Goal: Information Seeking & Learning: Check status

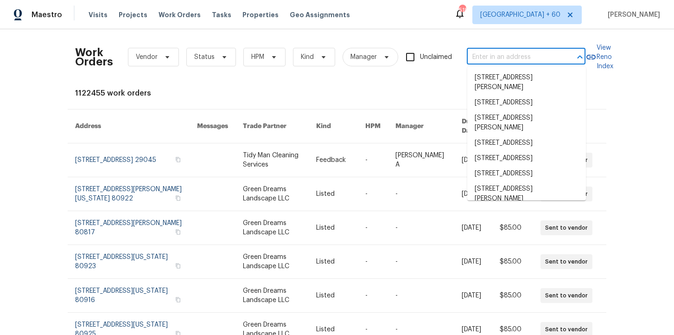
click at [489, 51] on input "text" at bounding box center [513, 57] width 93 height 14
paste input "125 River Hills Dr Clayton, NC 27527"
type input "125 River Hills Dr Clayton, NC 27527"
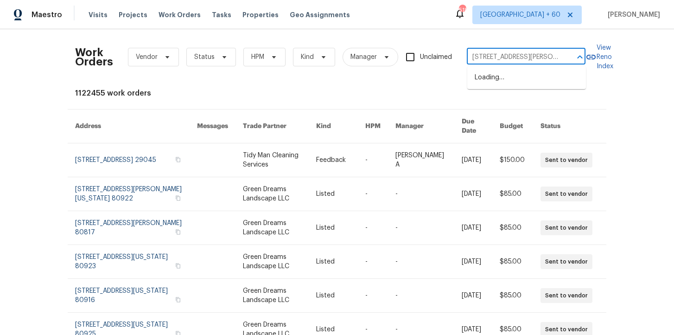
scroll to position [0, 20]
click at [505, 82] on li "125 River Hills Dr, Clayton, NC 27527" at bounding box center [526, 77] width 119 height 15
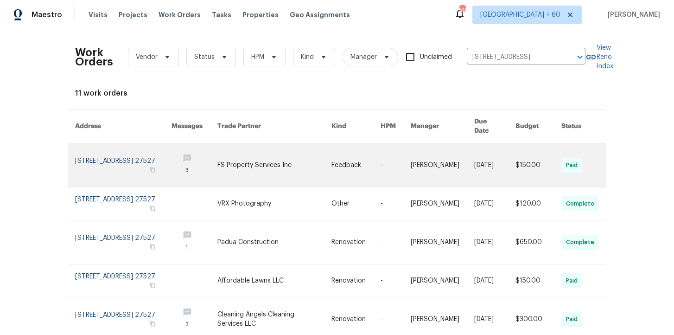
click at [104, 149] on link at bounding box center [123, 165] width 96 height 44
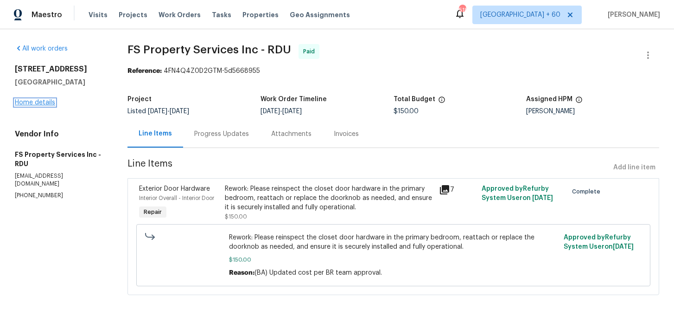
click at [47, 102] on link "Home details" at bounding box center [35, 102] width 40 height 6
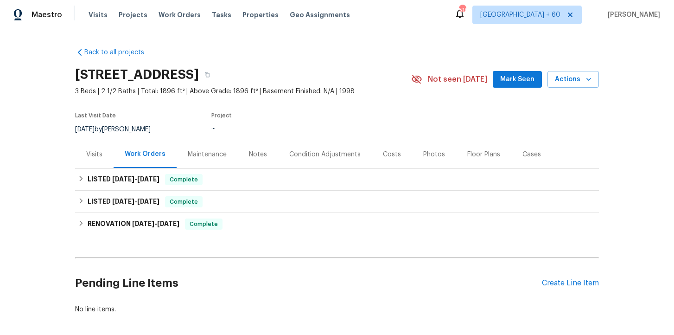
scroll to position [20, 0]
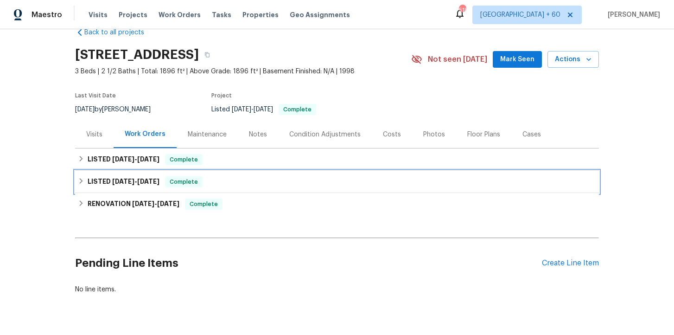
click at [270, 183] on div "LISTED 8/28/25 - 8/29/25 Complete" at bounding box center [337, 181] width 518 height 11
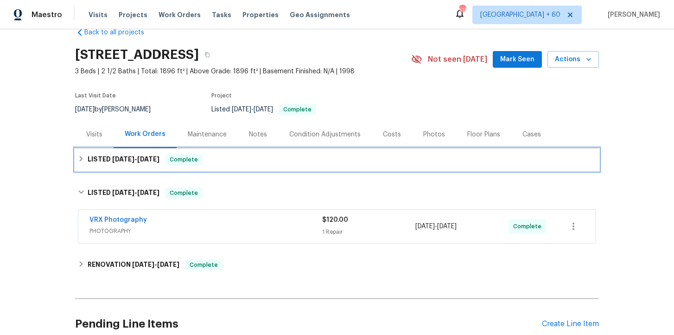
click at [259, 164] on div "LISTED 9/8/25 - 9/10/25 Complete" at bounding box center [337, 159] width 518 height 11
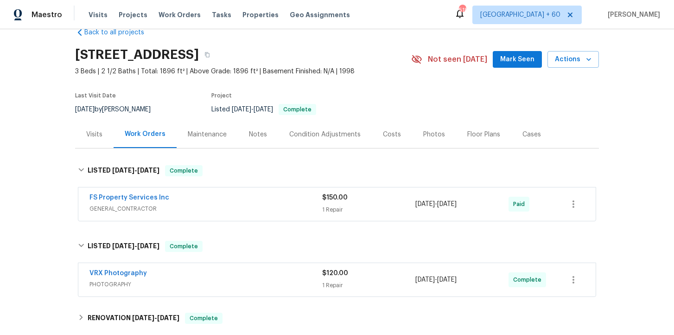
click at [252, 280] on span "PHOTOGRAPHY" at bounding box center [205, 284] width 233 height 9
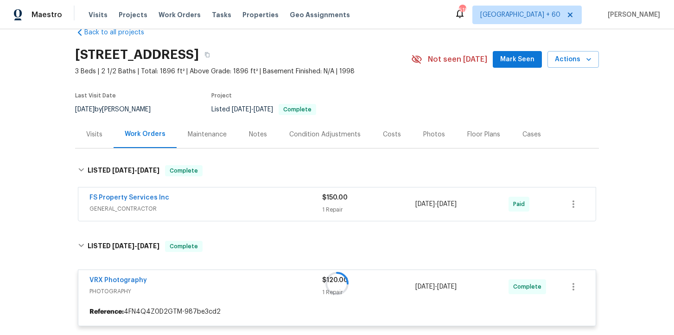
click at [247, 207] on span "GENERAL_CONTRACTOR" at bounding box center [205, 208] width 233 height 9
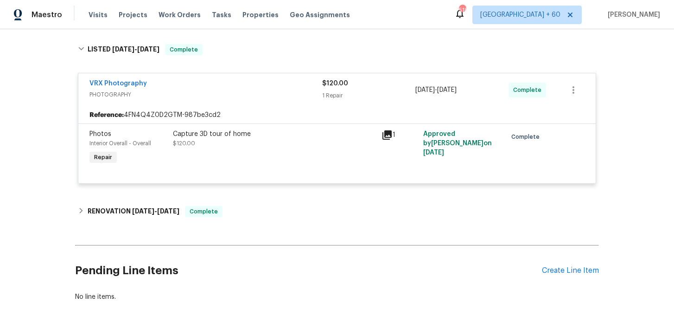
scroll to position [380, 0]
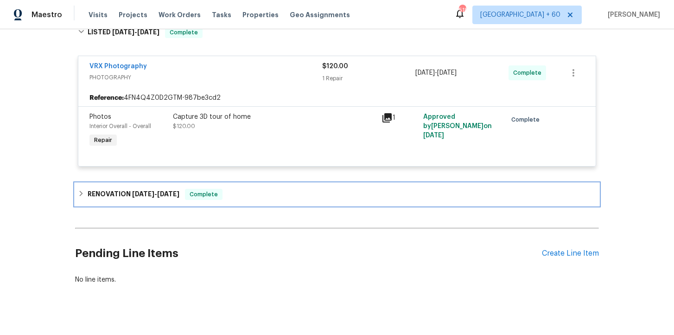
click at [246, 205] on div "RENOVATION 8/4/25 - 8/22/25 Complete" at bounding box center [337, 194] width 524 height 22
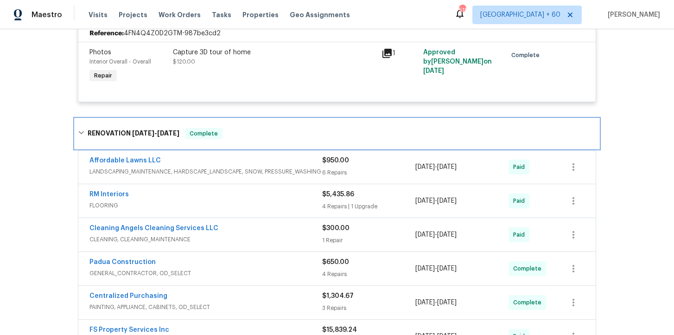
scroll to position [551, 0]
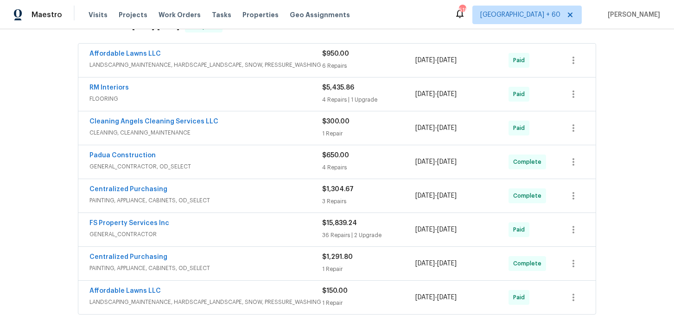
click at [243, 266] on span "PAINTING, APPLIANCE, CABINETS, OD_SELECT" at bounding box center [205, 267] width 233 height 9
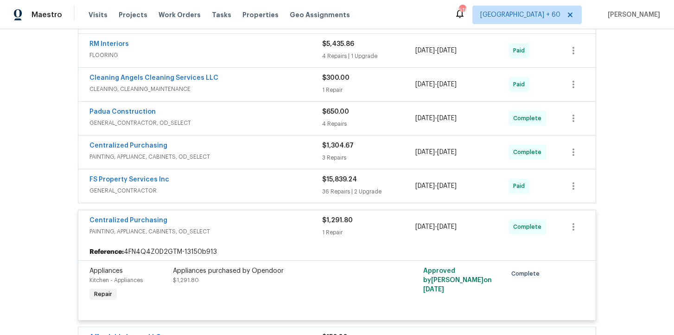
scroll to position [595, 0]
click at [249, 120] on span "GENERAL_CONTRACTOR, OD_SELECT" at bounding box center [205, 122] width 233 height 9
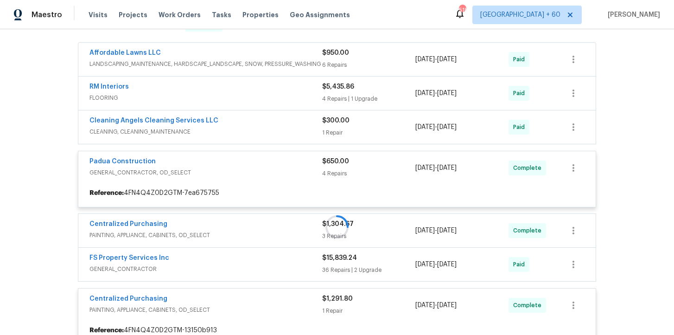
scroll to position [549, 0]
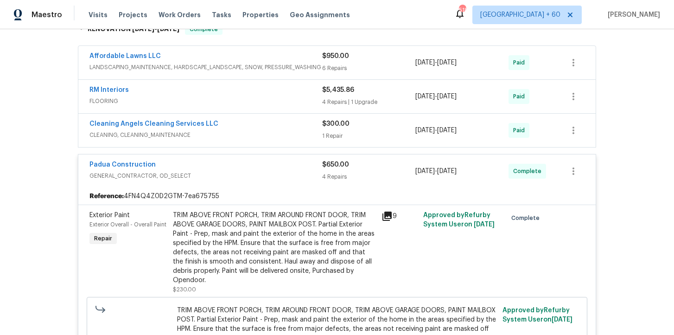
click at [246, 99] on span "FLOORING" at bounding box center [205, 100] width 233 height 9
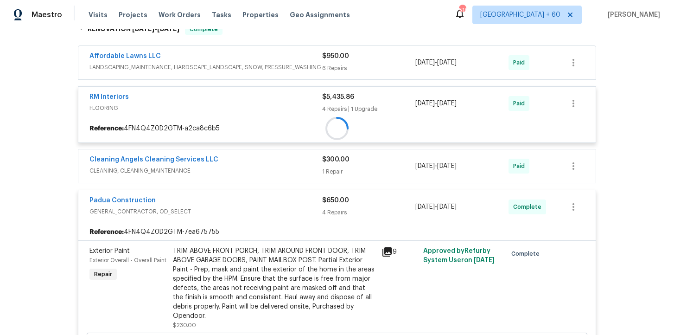
scroll to position [503, 0]
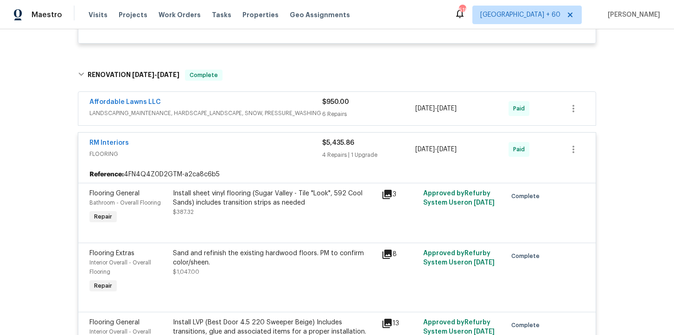
click at [242, 109] on span "LANDSCAPING_MAINTENANCE, HARDSCAPE_LANDSCAPE, SNOW, PRESSURE_WASHING" at bounding box center [205, 112] width 233 height 9
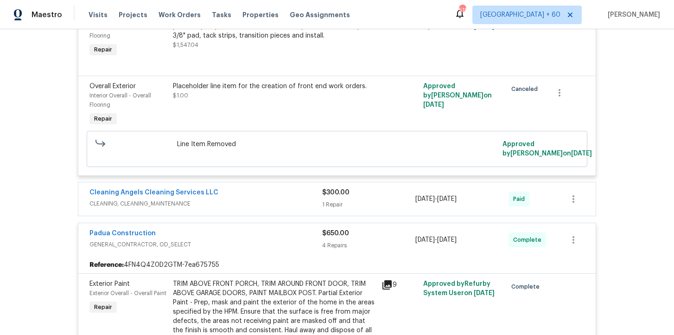
scroll to position [1362, 0]
click at [254, 199] on div "Cleaning Angels Cleaning Services LLC" at bounding box center [205, 193] width 233 height 11
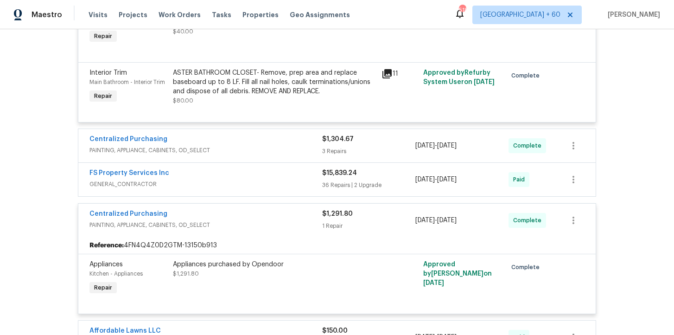
scroll to position [2336, 0]
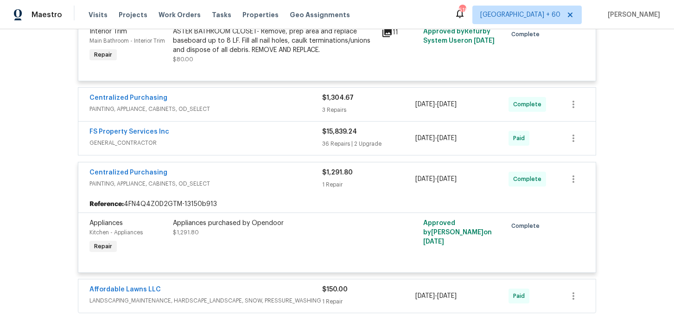
click at [281, 252] on div "Appliances purchased by Opendoor $1,291.80" at bounding box center [274, 237] width 209 height 43
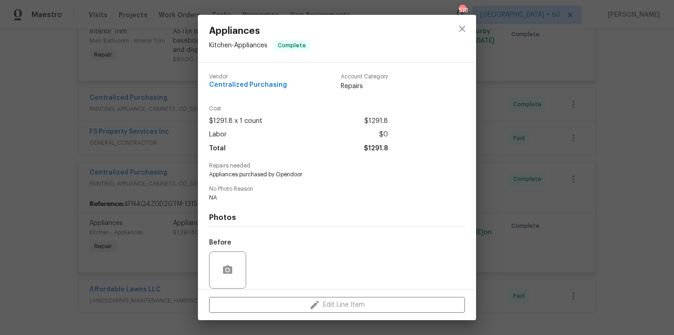
click at [165, 45] on div "Appliances Kitchen - Appliances Complete Vendor Centralized Purchasing Account …" at bounding box center [337, 167] width 674 height 335
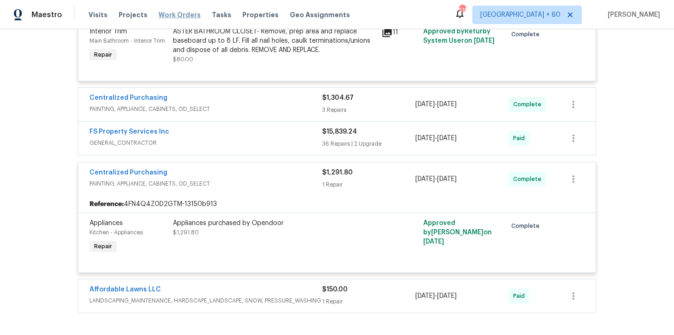
click at [176, 15] on span "Work Orders" at bounding box center [180, 14] width 42 height 9
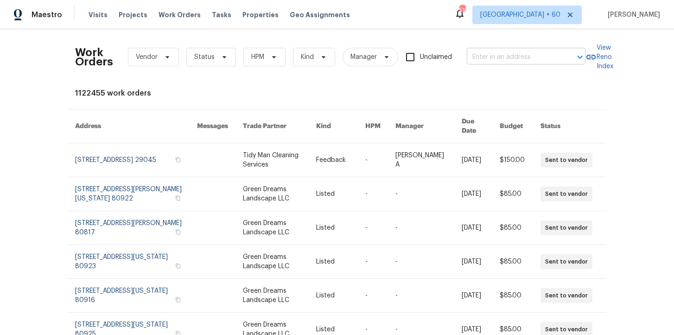
click at [513, 60] on input "text" at bounding box center [513, 57] width 93 height 14
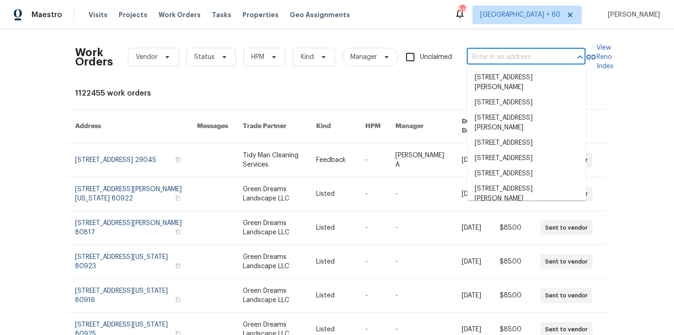
paste input "1100 Hayden Ln Savannah, TX 76227"
type input "1100 Hayden Ln Savannah, TX 76227"
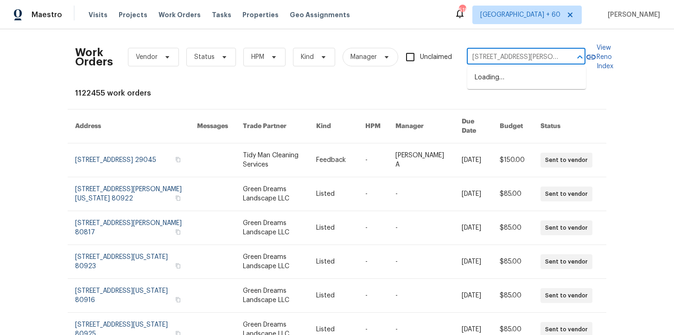
scroll to position [0, 23]
click at [525, 86] on li "1100 Hayden Ln, Savannah, TX 76227" at bounding box center [526, 82] width 119 height 25
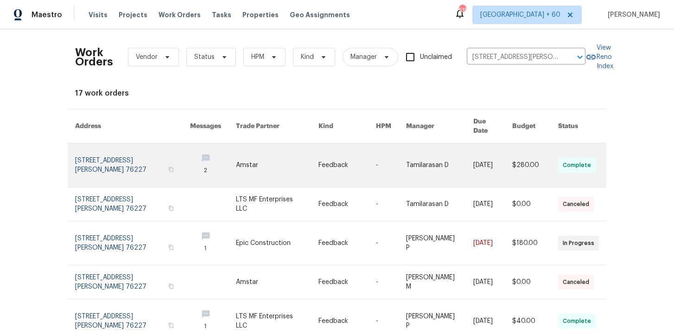
click at [101, 150] on link at bounding box center [132, 165] width 115 height 44
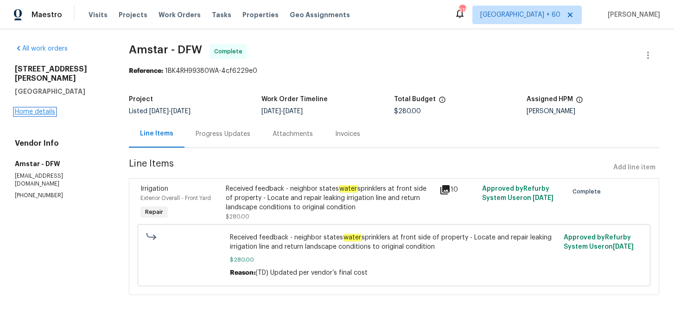
click at [43, 108] on link "Home details" at bounding box center [35, 111] width 40 height 6
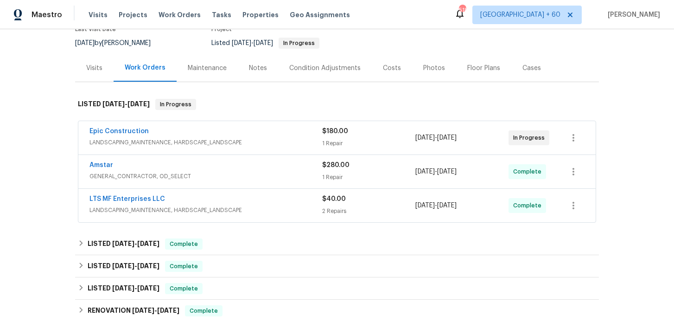
scroll to position [87, 0]
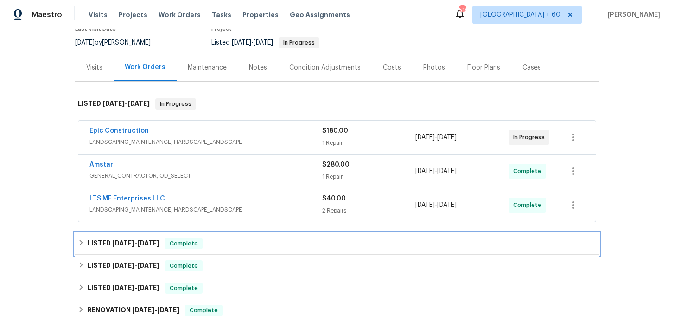
click at [235, 245] on div "LISTED 7/21/25 - 8/19/25 Complete" at bounding box center [337, 243] width 518 height 11
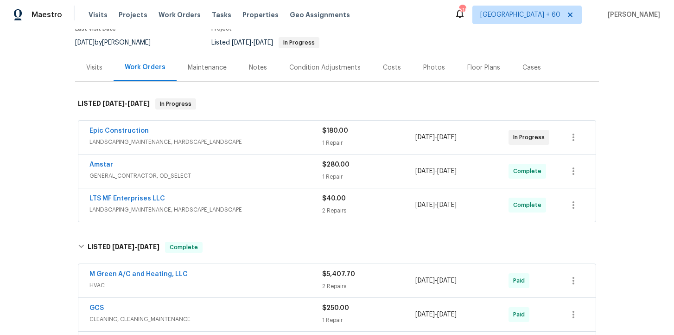
click at [242, 212] on span "LANDSCAPING_MAINTENANCE, HARDSCAPE_LANDSCAPE" at bounding box center [205, 209] width 233 height 9
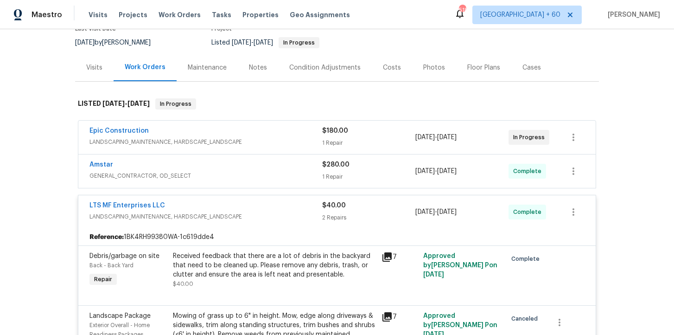
click at [238, 175] on span "GENERAL_CONTRACTOR, OD_SELECT" at bounding box center [205, 175] width 233 height 9
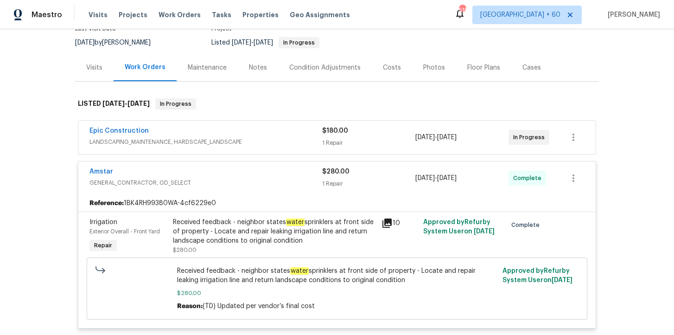
click at [253, 144] on span "LANDSCAPING_MAINTENANCE, HARDSCAPE_LANDSCAPE" at bounding box center [205, 141] width 233 height 9
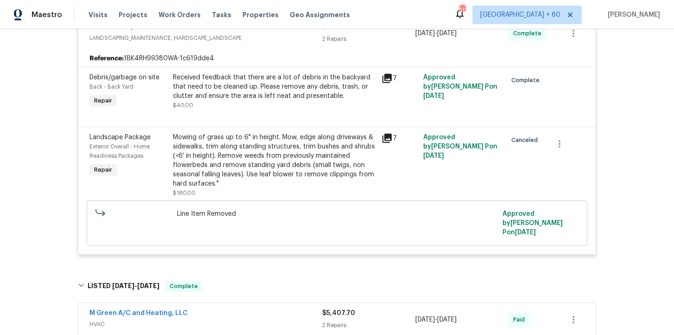
scroll to position [509, 0]
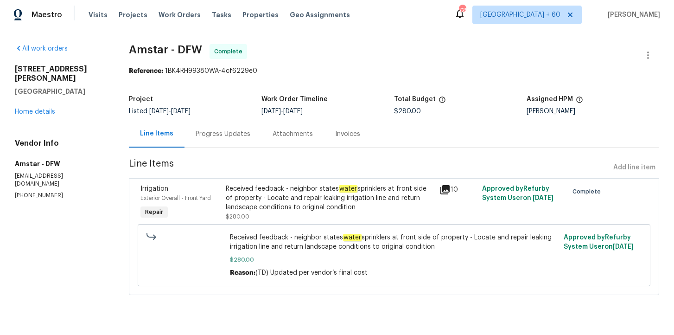
click at [231, 138] on div "Progress Updates" at bounding box center [223, 133] width 55 height 9
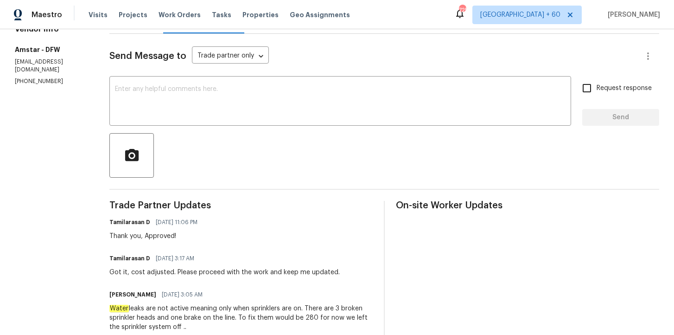
scroll to position [97, 0]
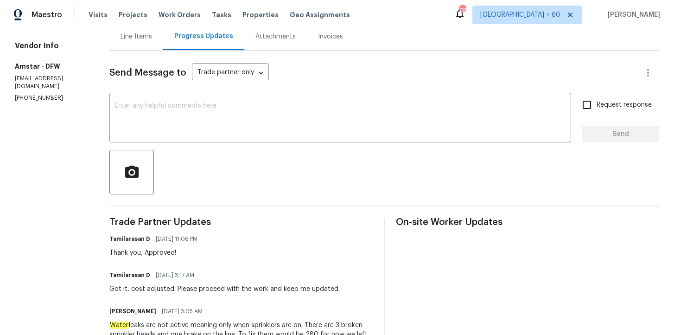
click at [142, 40] on div "Line Items" at bounding box center [137, 36] width 32 height 9
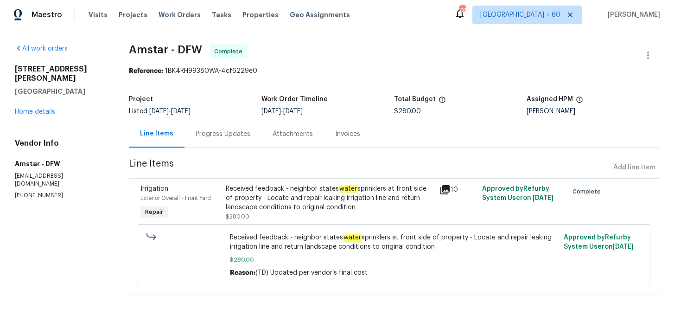
click at [359, 205] on div "Received feedback - neighbor states water sprinklers at front side of property …" at bounding box center [330, 198] width 208 height 28
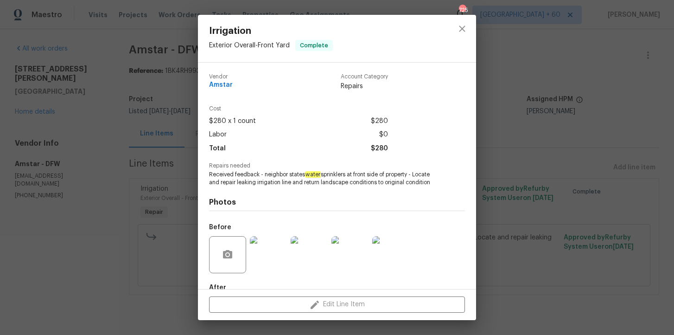
scroll to position [54, 0]
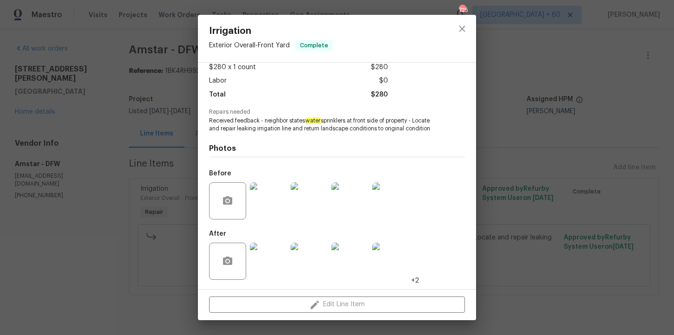
click at [270, 198] on img at bounding box center [268, 200] width 37 height 37
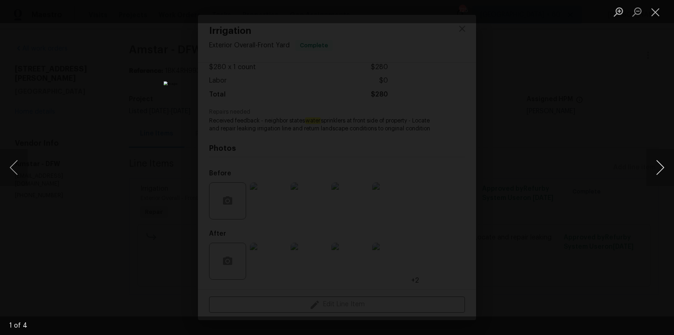
click at [658, 170] on button "Next image" at bounding box center [660, 167] width 28 height 37
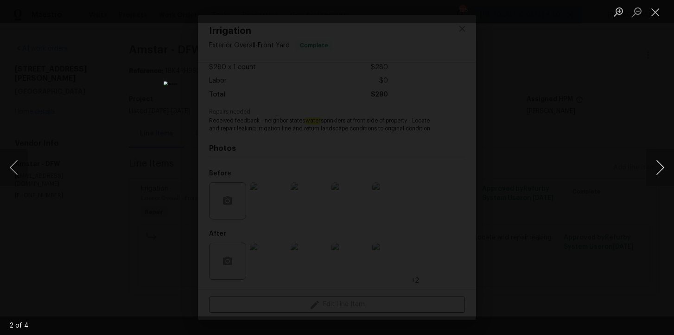
click at [658, 170] on button "Next image" at bounding box center [660, 167] width 28 height 37
click at [656, 13] on button "Close lightbox" at bounding box center [655, 12] width 19 height 16
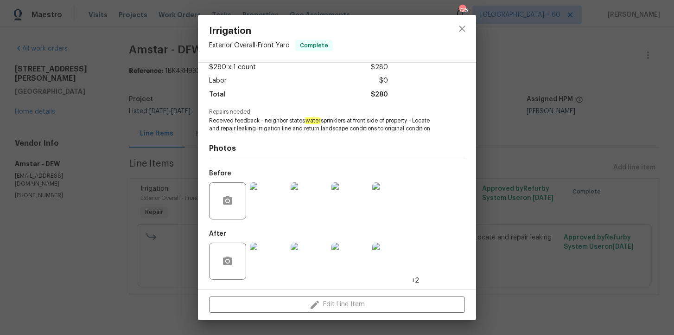
click at [585, 114] on div "Irrigation Exterior Overall - Front Yard Complete Vendor Amstar Account Categor…" at bounding box center [337, 167] width 674 height 335
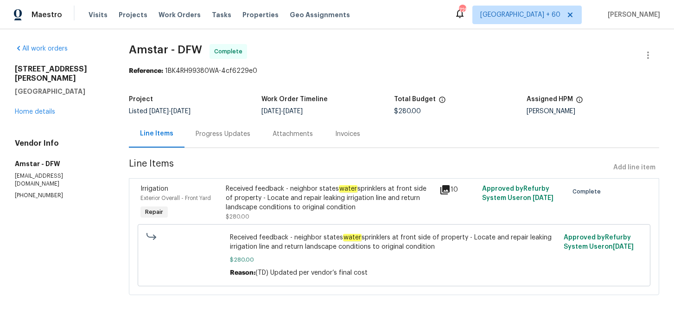
click at [230, 135] on div "Progress Updates" at bounding box center [223, 133] width 55 height 9
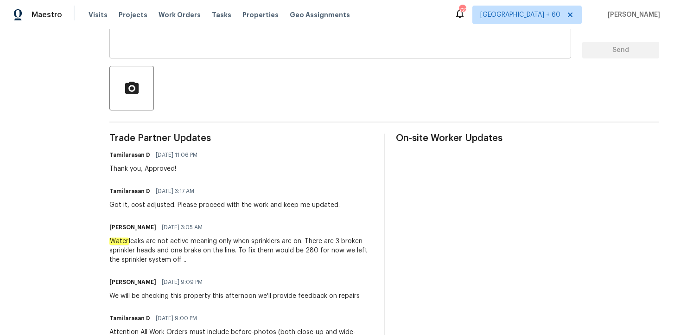
scroll to position [310, 0]
